Goal: Task Accomplishment & Management: Manage account settings

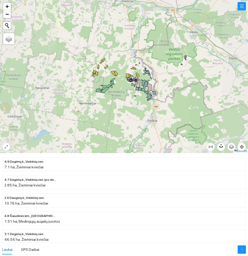
drag, startPoint x: 157, startPoint y: 53, endPoint x: 156, endPoint y: 93, distance: 39.8
click at [156, 93] on div at bounding box center [124, 76] width 248 height 153
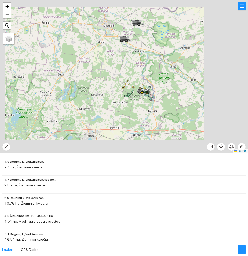
drag, startPoint x: 149, startPoint y: 57, endPoint x: 148, endPoint y: 95, distance: 38.0
click at [148, 95] on div at bounding box center [124, 76] width 248 height 153
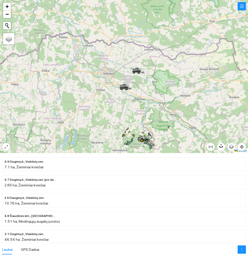
drag, startPoint x: 154, startPoint y: 74, endPoint x: 154, endPoint y: 79, distance: 4.9
click at [154, 79] on div at bounding box center [124, 76] width 248 height 153
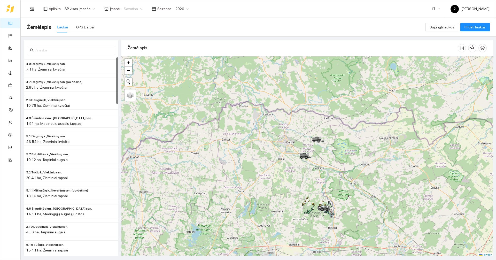
click at [135, 8] on span "Savarina" at bounding box center [133, 9] width 19 height 8
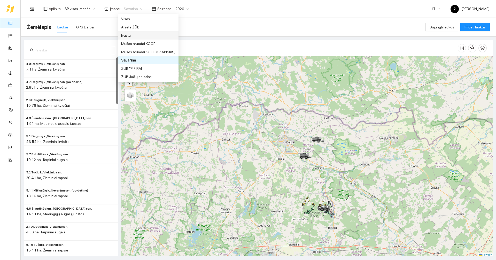
click at [131, 37] on div "Ivasta" at bounding box center [148, 36] width 54 height 6
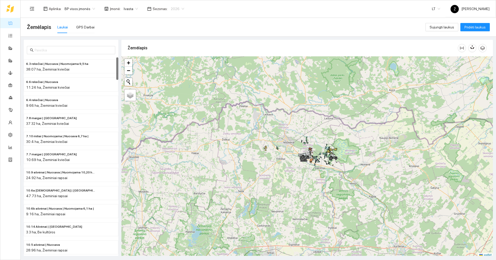
click at [175, 10] on span "2026" at bounding box center [177, 9] width 13 height 8
click at [172, 62] on div "2025" at bounding box center [173, 60] width 13 height 6
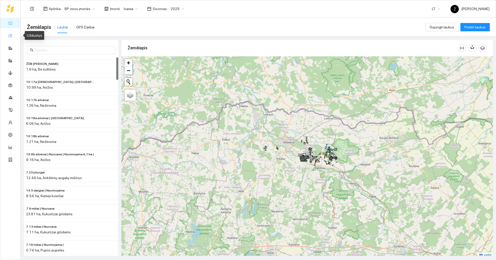
click at [15, 36] on link "Užduotys" at bounding box center [22, 35] width 15 height 4
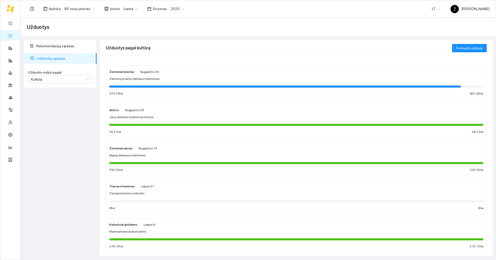
click at [137, 79] on span "Žieminių kviečių derliaus nuėmimas" at bounding box center [134, 79] width 50 height 5
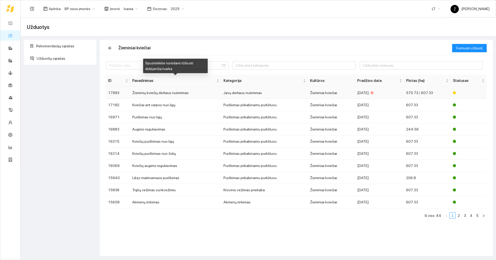
click at [147, 95] on td "Žieminių kviečių derliaus nuėmimas" at bounding box center [175, 93] width 91 height 12
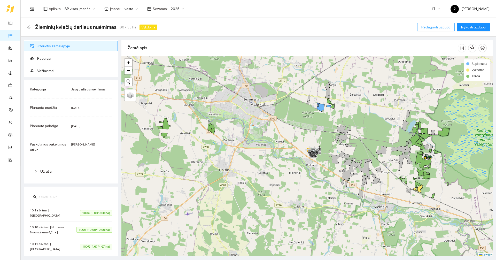
click at [247, 28] on span "Redaguoti užduotį" at bounding box center [436, 27] width 29 height 6
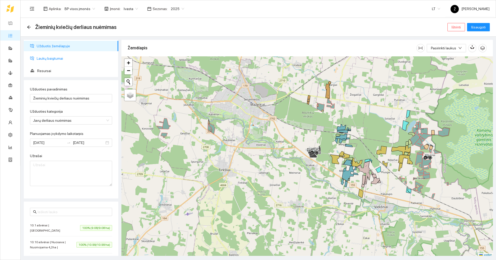
click at [56, 59] on span "Laukų baigtumai" at bounding box center [76, 58] width 78 height 10
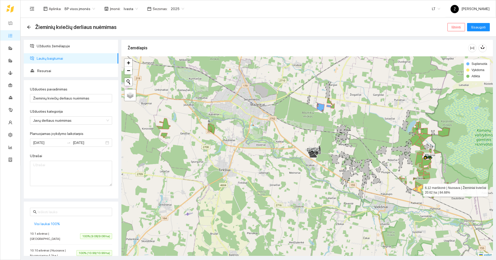
scroll to position [2, 0]
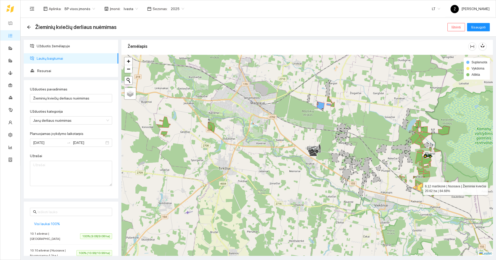
click at [247, 191] on icon at bounding box center [418, 188] width 11 height 8
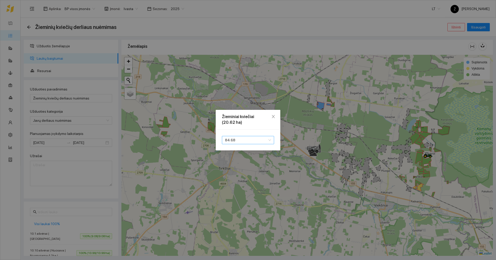
click at [242, 140] on span "84.68" at bounding box center [248, 140] width 46 height 8
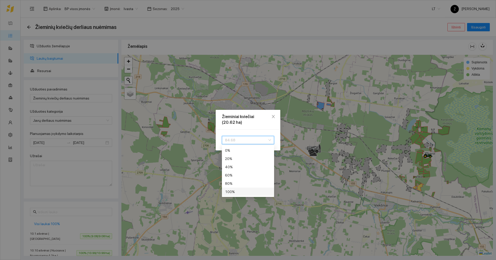
click at [240, 191] on div "100 %" at bounding box center [248, 192] width 46 height 6
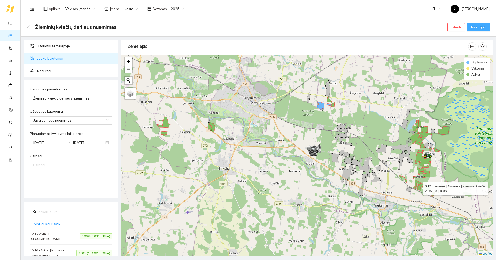
click at [247, 29] on span "Išsaugoti" at bounding box center [479, 27] width 14 height 6
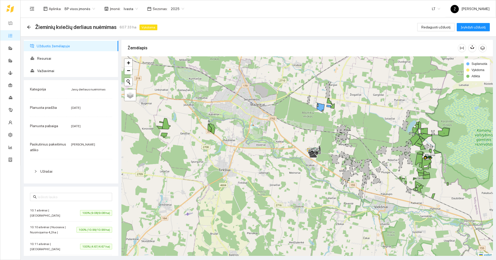
scroll to position [2, 0]
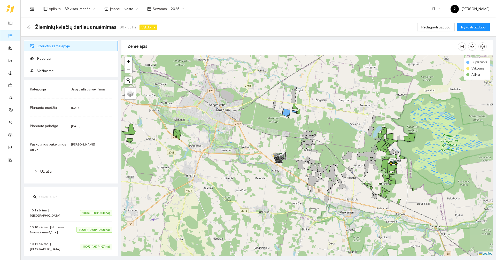
drag, startPoint x: 333, startPoint y: 130, endPoint x: 298, endPoint y: 137, distance: 35.1
click at [247, 137] on div at bounding box center [308, 155] width 372 height 201
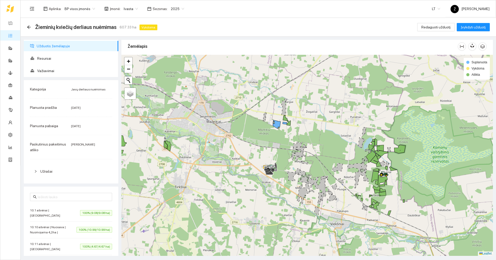
drag, startPoint x: 312, startPoint y: 127, endPoint x: 304, endPoint y: 138, distance: 14.2
click at [247, 138] on div at bounding box center [308, 155] width 372 height 201
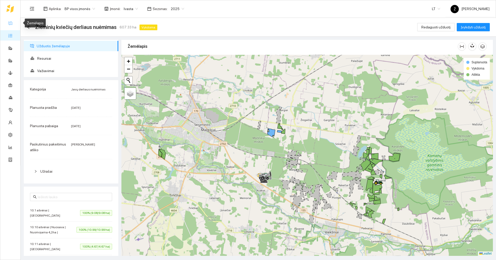
click at [15, 22] on link "Žemėlapis" at bounding box center [23, 23] width 17 height 4
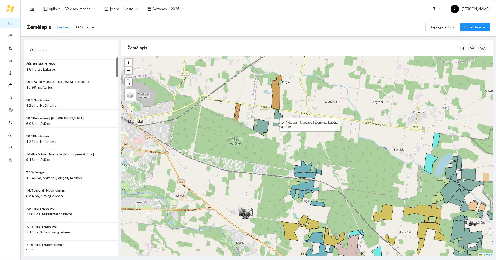
click at [247, 124] on icon at bounding box center [277, 125] width 9 height 4
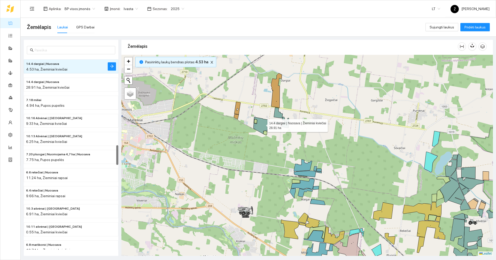
click at [247, 124] on icon at bounding box center [262, 125] width 16 height 17
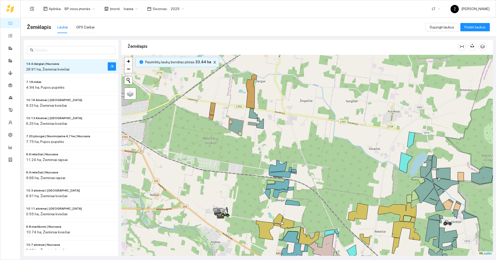
drag, startPoint x: 275, startPoint y: 155, endPoint x: 236, endPoint y: 114, distance: 56.5
click at [247, 156] on div at bounding box center [308, 155] width 372 height 201
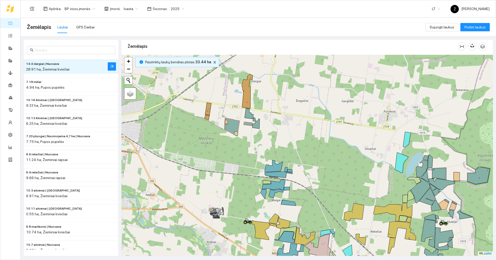
drag, startPoint x: 313, startPoint y: 126, endPoint x: 245, endPoint y: 115, distance: 68.2
click at [247, 123] on div at bounding box center [308, 155] width 372 height 201
click at [245, 115] on div at bounding box center [308, 155] width 372 height 201
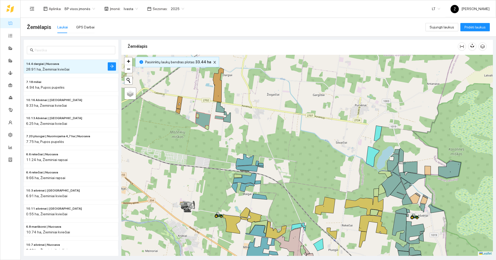
drag, startPoint x: 299, startPoint y: 155, endPoint x: 290, endPoint y: 144, distance: 13.6
click at [247, 141] on div at bounding box center [308, 155] width 372 height 201
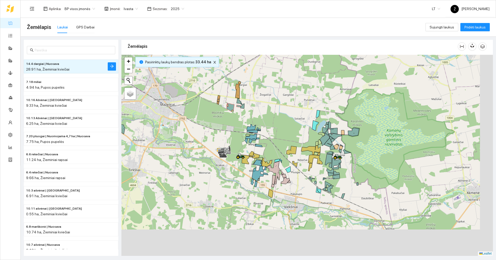
drag, startPoint x: 306, startPoint y: 117, endPoint x: 300, endPoint y: 105, distance: 13.4
click at [247, 105] on div at bounding box center [308, 155] width 372 height 201
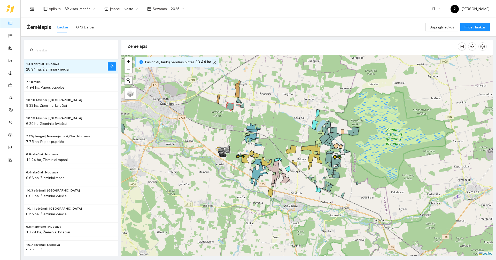
click at [214, 64] on icon "close" at bounding box center [215, 62] width 3 height 3
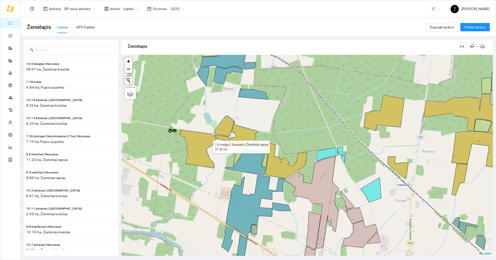
click at [208, 146] on icon at bounding box center [198, 149] width 36 height 39
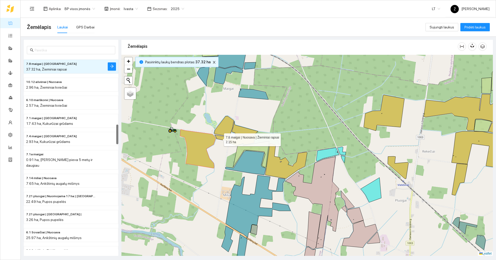
click at [220, 139] on icon at bounding box center [222, 138] width 14 height 6
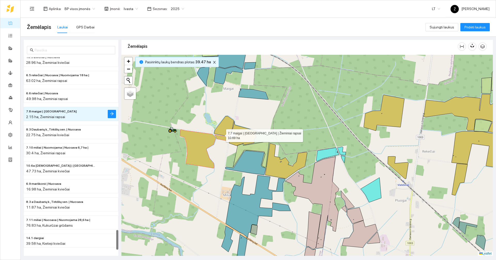
click at [222, 133] on icon at bounding box center [224, 126] width 20 height 20
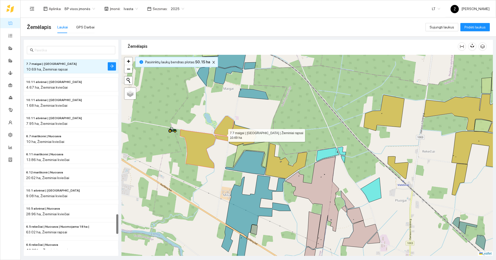
click at [238, 137] on icon at bounding box center [243, 133] width 29 height 25
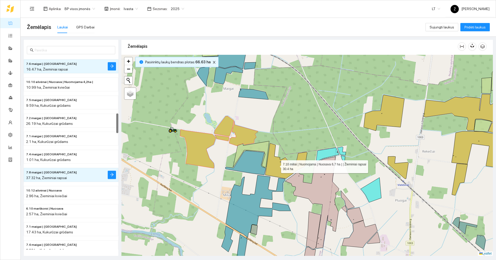
click at [247, 171] on icon at bounding box center [287, 160] width 42 height 35
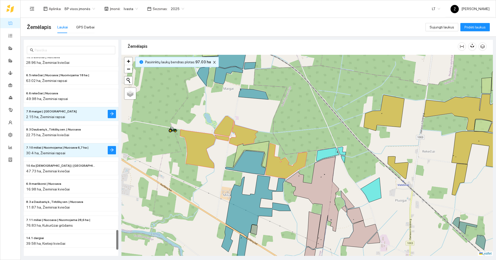
drag, startPoint x: 304, startPoint y: 134, endPoint x: 277, endPoint y: 64, distance: 75.6
click at [247, 64] on div at bounding box center [308, 155] width 372 height 201
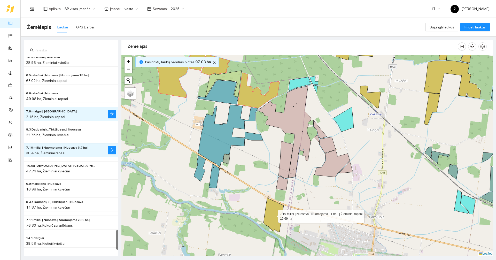
click at [247, 219] on icon at bounding box center [274, 215] width 20 height 34
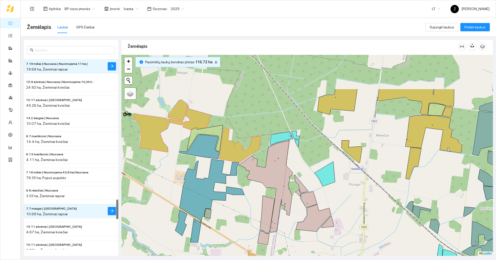
drag, startPoint x: 385, startPoint y: 100, endPoint x: 367, endPoint y: 144, distance: 47.3
click at [247, 144] on div at bounding box center [308, 155] width 372 height 201
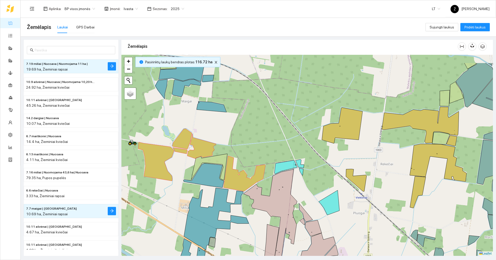
drag, startPoint x: 281, startPoint y: 87, endPoint x: 285, endPoint y: 115, distance: 28.6
click at [247, 115] on div at bounding box center [308, 155] width 372 height 201
